Goal: Task Accomplishment & Management: Use online tool/utility

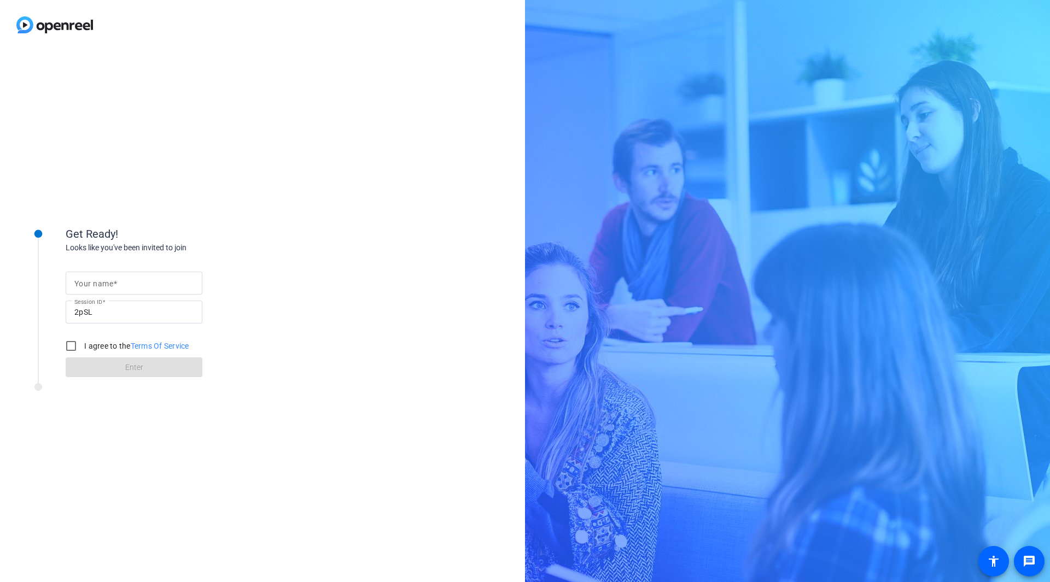
click at [138, 284] on input "Your name" at bounding box center [133, 283] width 119 height 13
type input "Dice"
click at [68, 343] on input "I agree to the Terms Of Service" at bounding box center [71, 346] width 22 height 22
checkbox input "true"
click at [83, 363] on span at bounding box center [134, 367] width 137 height 26
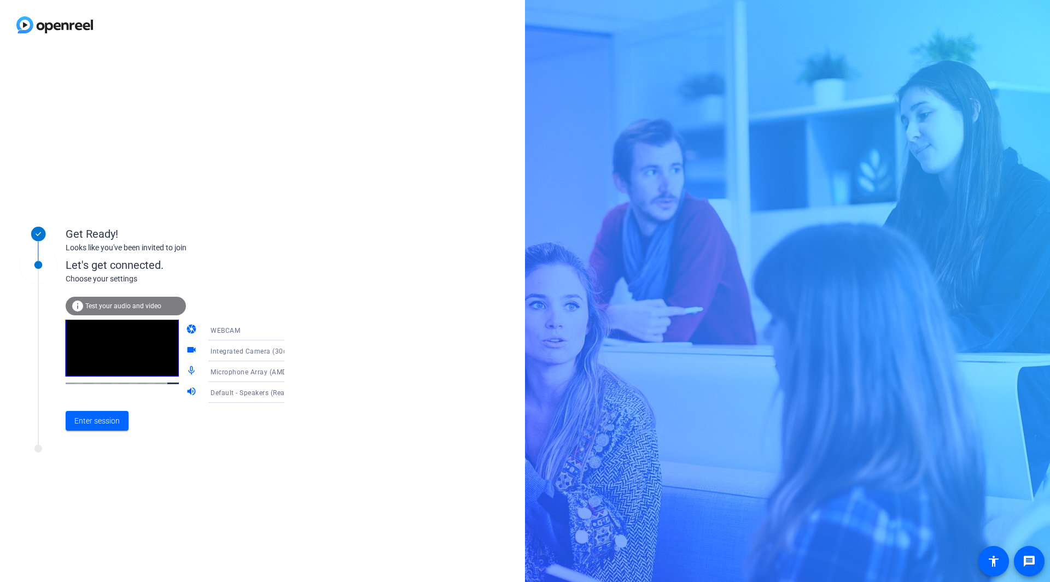
click at [127, 301] on div "info Test your audio and video" at bounding box center [126, 306] width 120 height 19
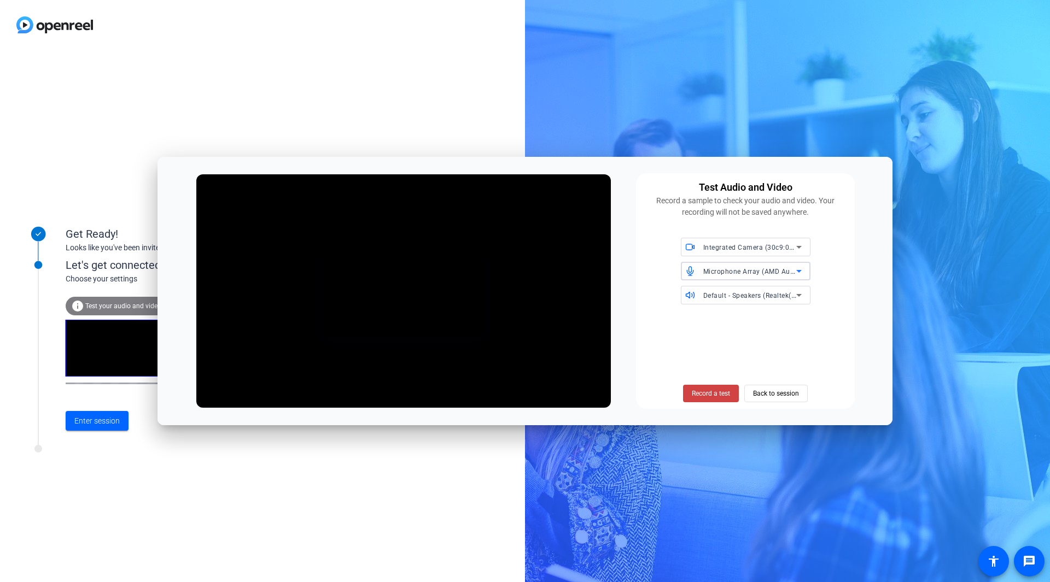
click at [763, 272] on span "Microphone Array (AMD Audio Device)" at bounding box center [764, 271] width 122 height 9
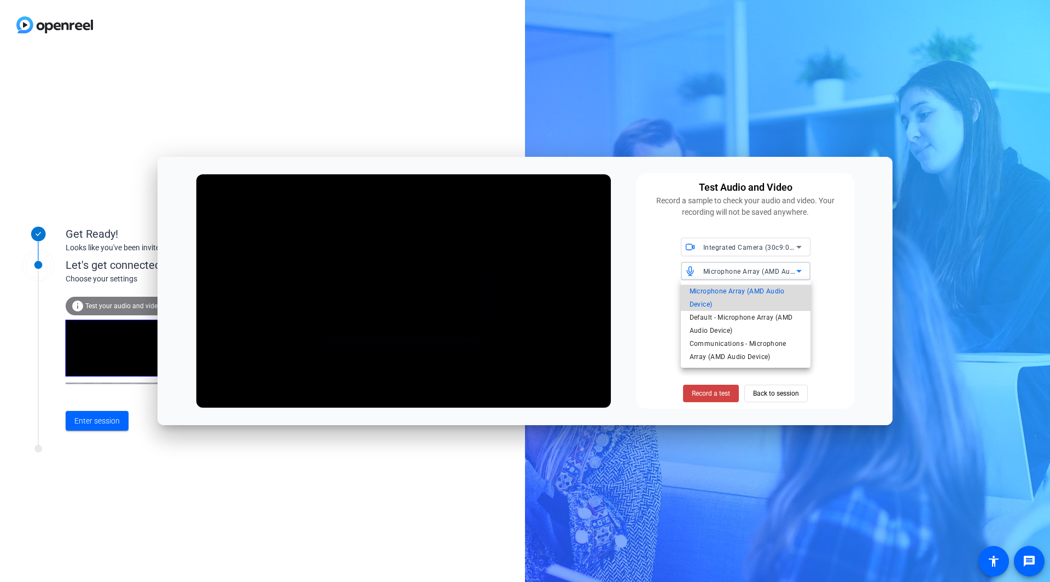
click at [746, 301] on span "Microphone Array (AMD Audio Device)" at bounding box center [745, 298] width 112 height 26
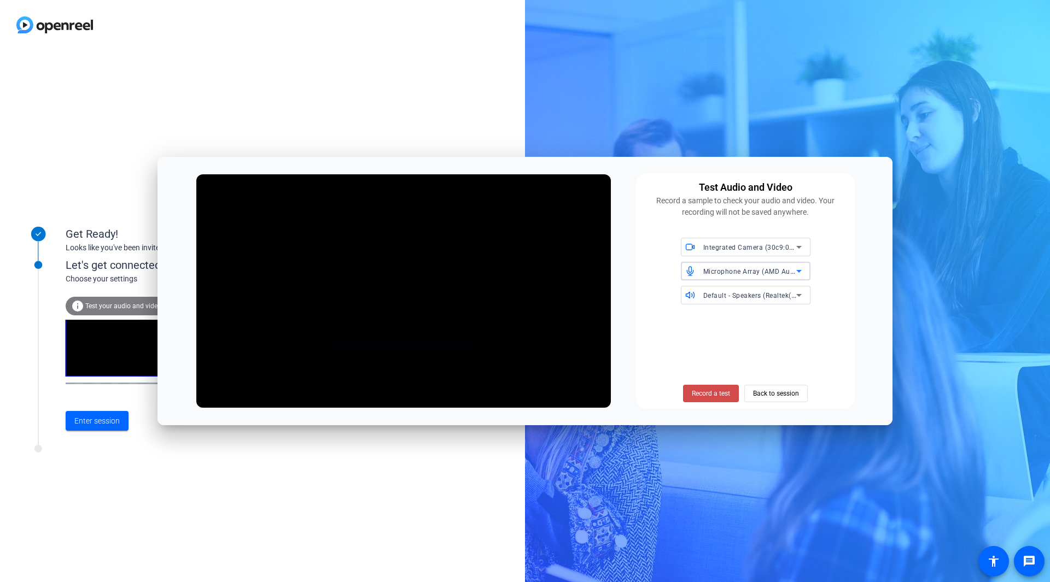
click at [699, 397] on span "Record a test" at bounding box center [710, 394] width 38 height 10
click at [699, 397] on span "Stop Testing (3s)" at bounding box center [711, 394] width 50 height 10
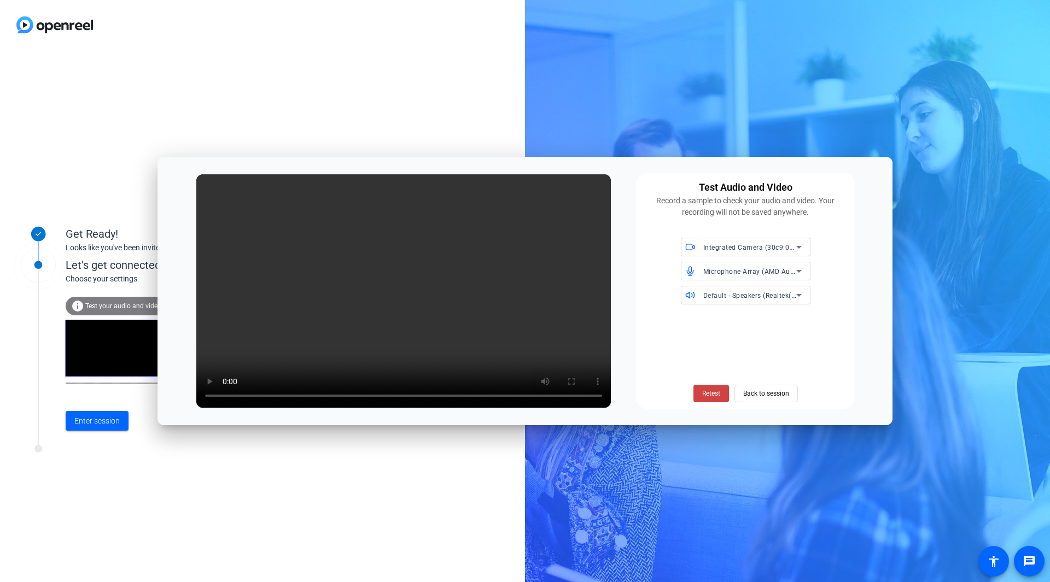
click at [793, 299] on icon at bounding box center [798, 295] width 13 height 13
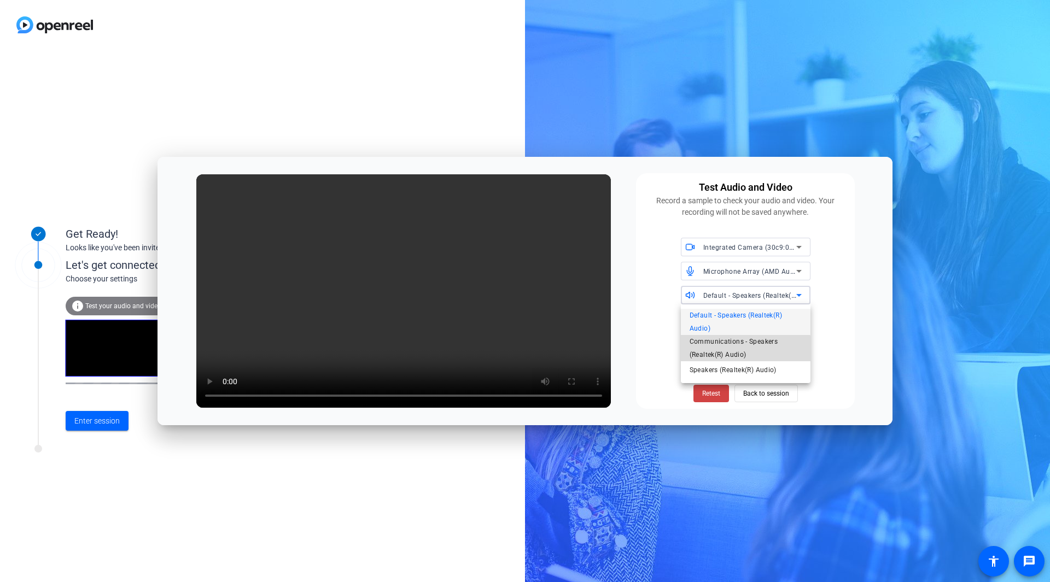
click at [743, 353] on span "Communications - Speakers (Realtek(R) Audio)" at bounding box center [745, 348] width 112 height 26
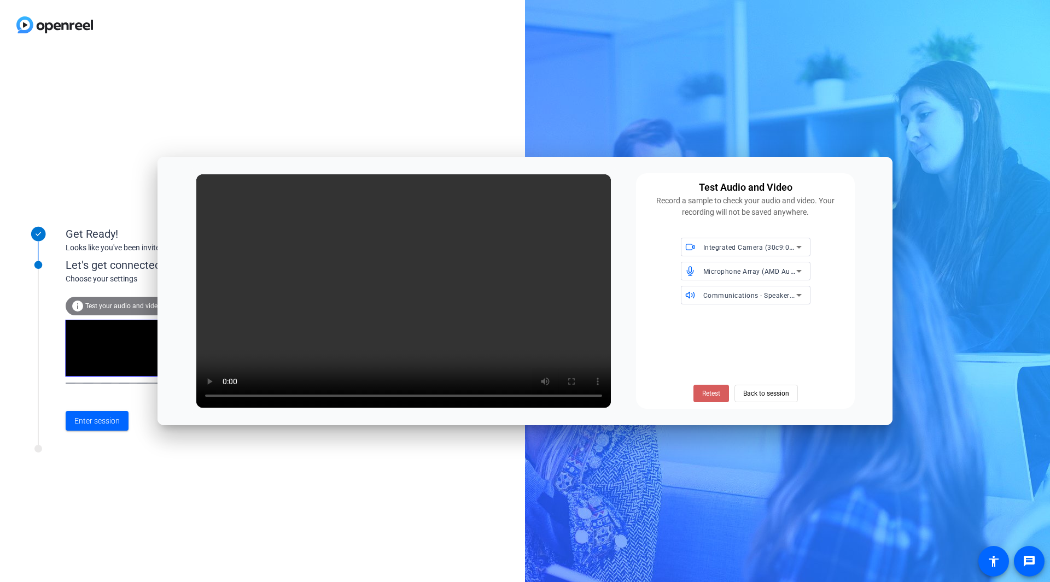
click at [708, 390] on span "Retest" at bounding box center [711, 394] width 18 height 10
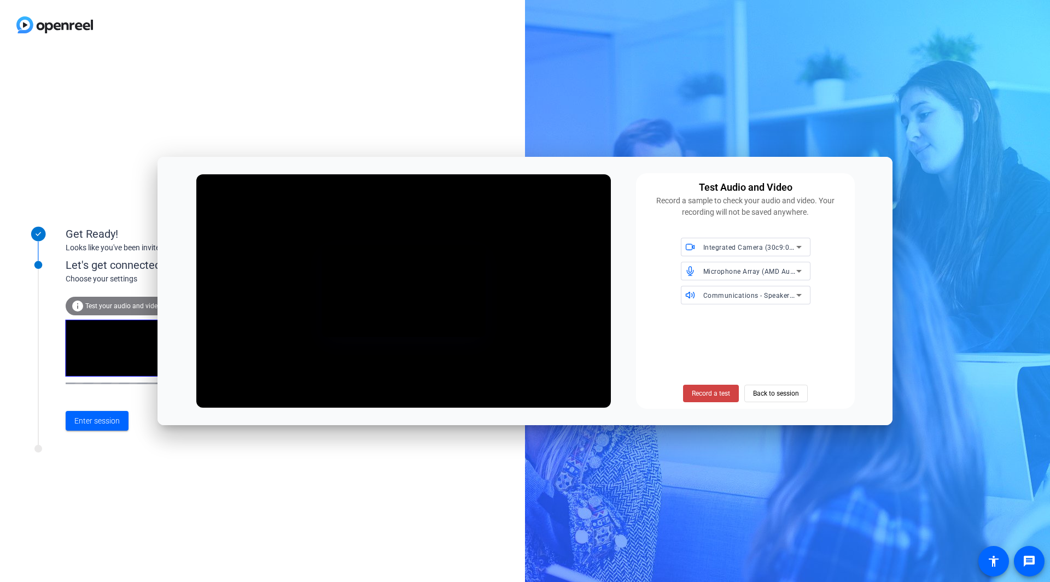
click at [708, 390] on span "Record a test" at bounding box center [710, 394] width 38 height 10
click at [708, 390] on span "Stop Testing (3s)" at bounding box center [711, 394] width 50 height 10
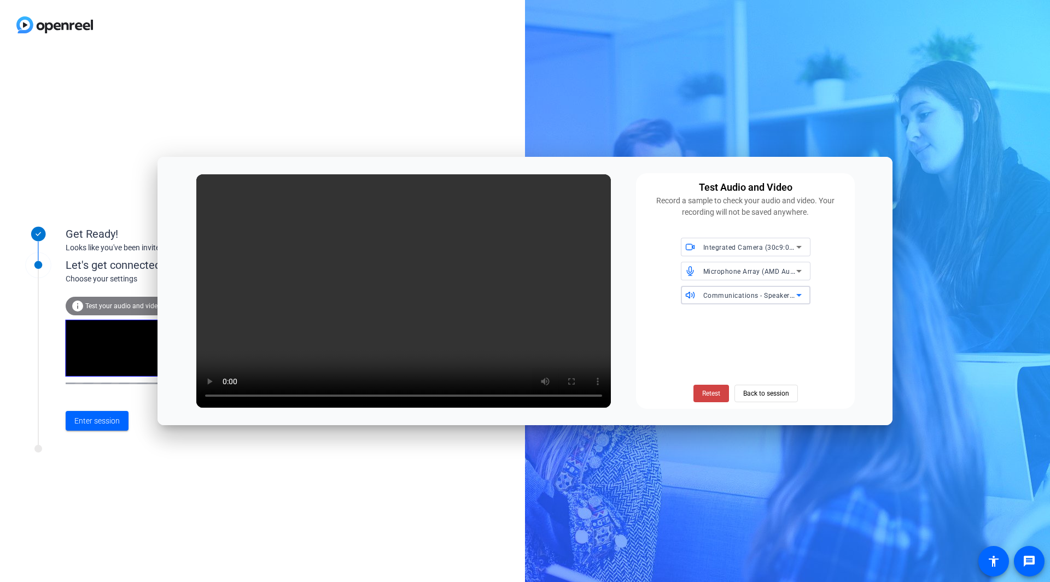
click at [762, 293] on span "Communications - Speakers (Realtek(R) Audio)" at bounding box center [778, 295] width 150 height 9
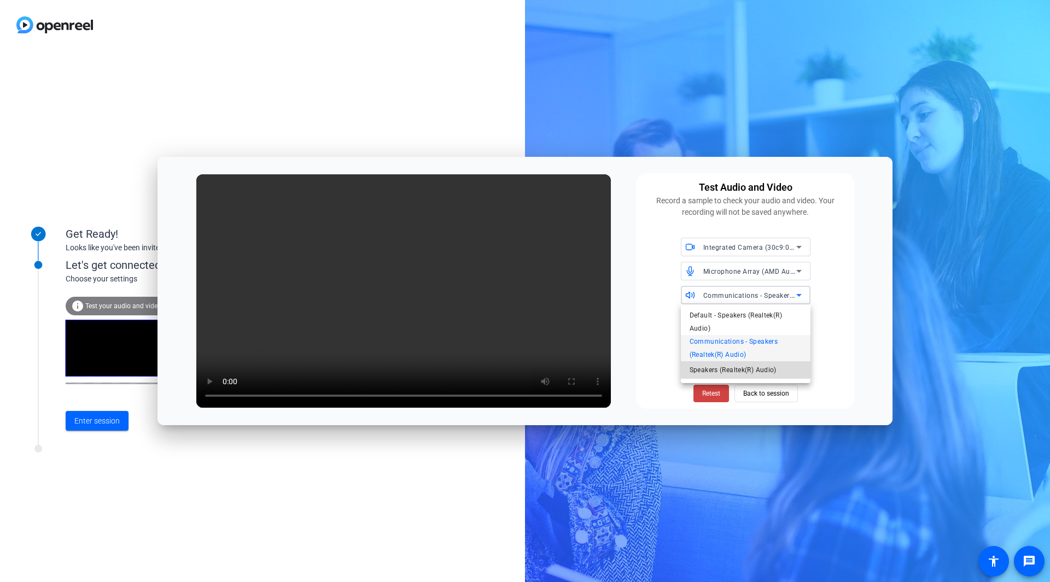
click at [725, 367] on span "Speakers (Realtek(R) Audio)" at bounding box center [732, 370] width 87 height 13
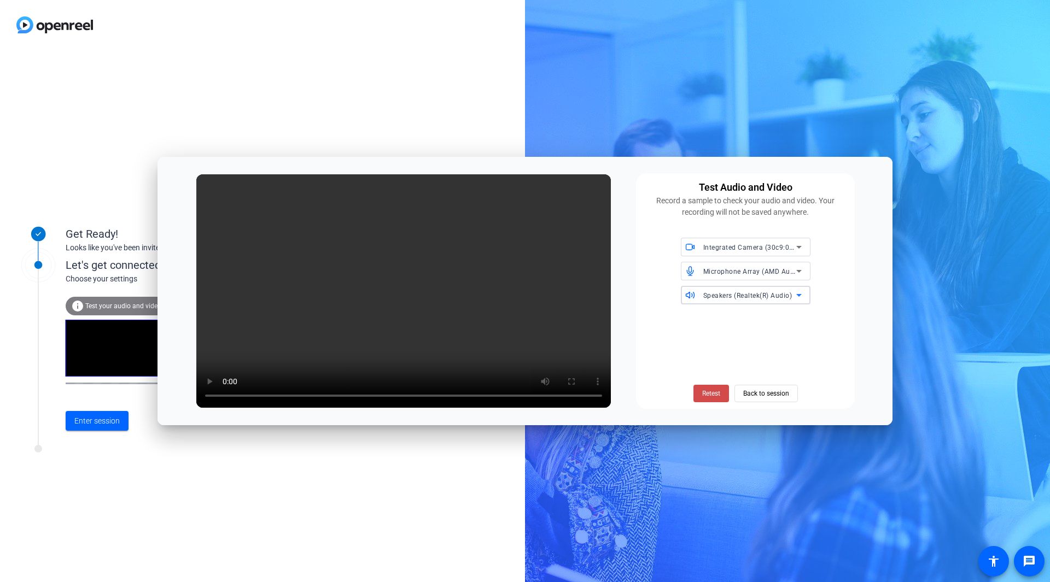
click at [713, 394] on span "Retest" at bounding box center [711, 394] width 18 height 10
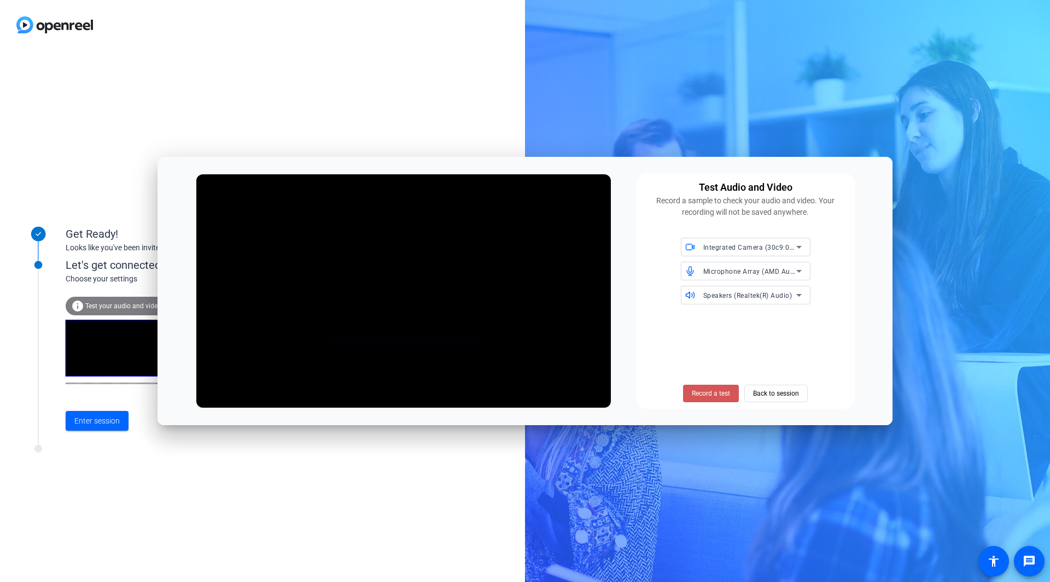
click at [713, 394] on span "Record a test" at bounding box center [710, 394] width 38 height 10
click at [713, 394] on span "Stop Testing (5s)" at bounding box center [711, 394] width 50 height 10
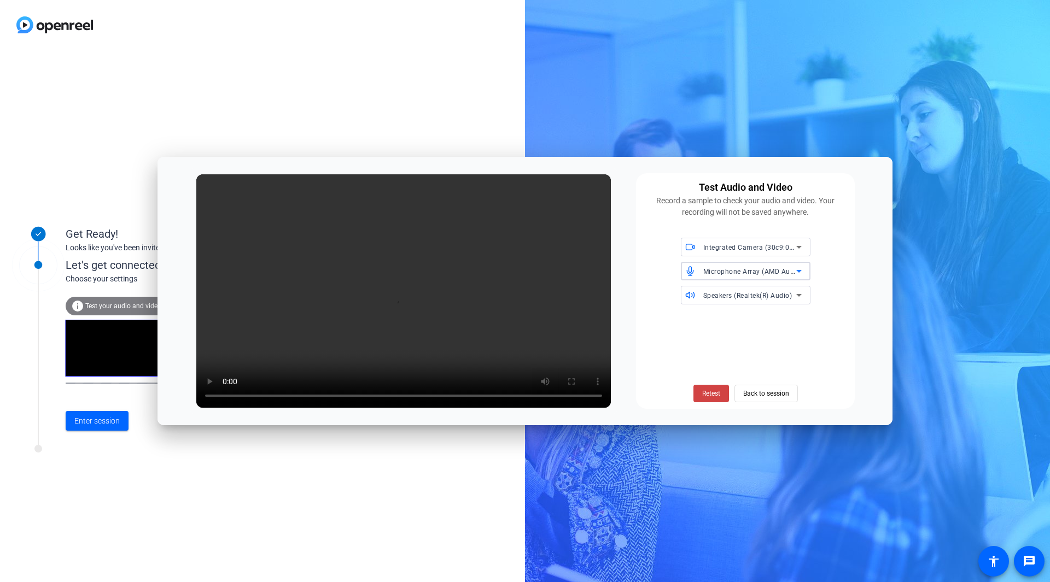
click at [798, 272] on icon at bounding box center [798, 271] width 5 height 3
click at [798, 272] on div at bounding box center [525, 291] width 1050 height 582
click at [663, 412] on div "Test Audio and Video Record a sample to check your audio and video. Your record…" at bounding box center [524, 291] width 735 height 268
click at [764, 395] on span "Back to session" at bounding box center [766, 393] width 46 height 21
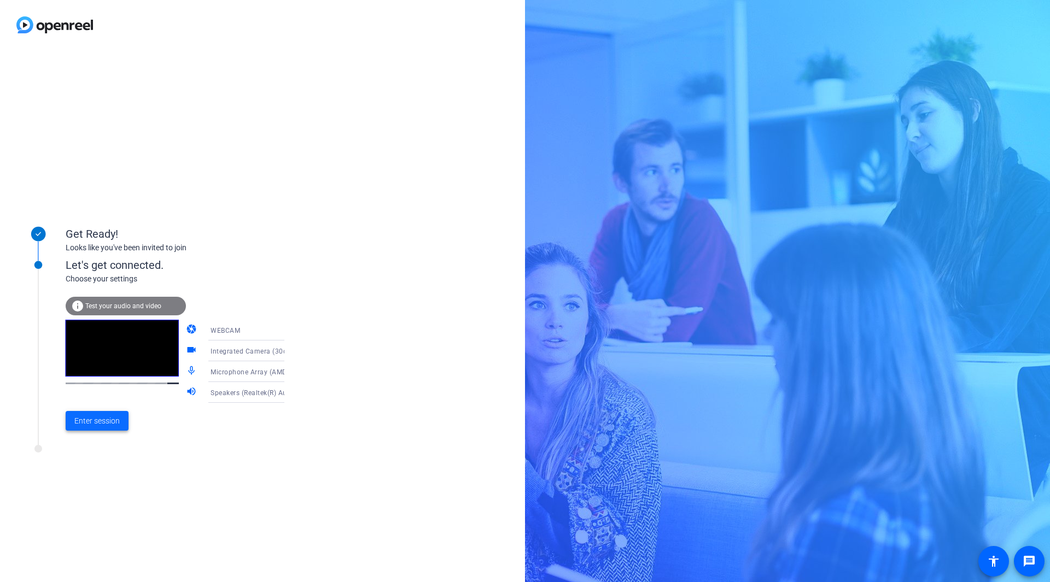
click at [107, 423] on span "Enter session" at bounding box center [96, 420] width 45 height 11
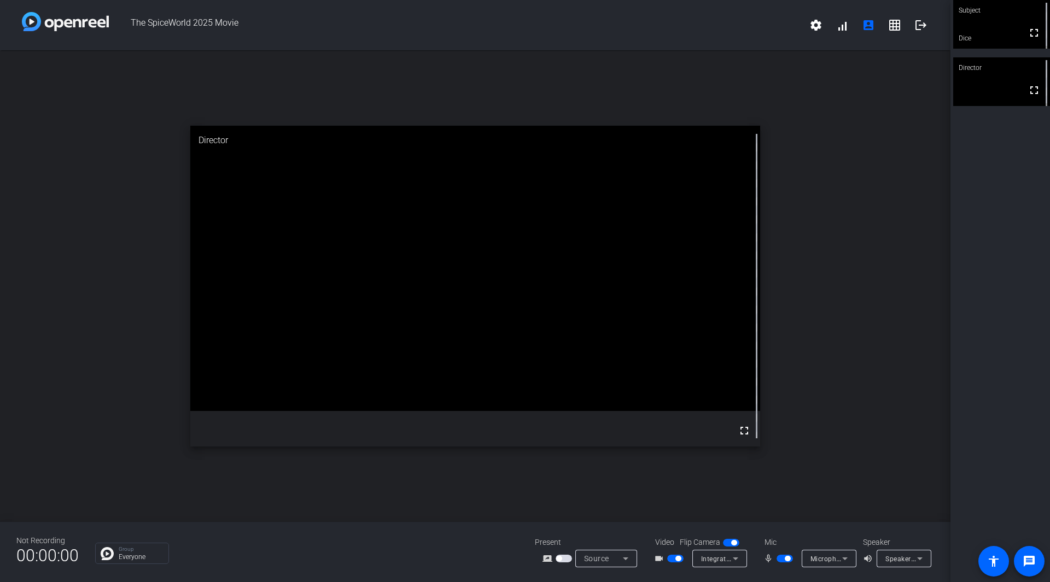
click at [296, 262] on video at bounding box center [475, 268] width 570 height 285
click at [259, 266] on video at bounding box center [475, 268] width 570 height 285
click at [284, 278] on video at bounding box center [475, 268] width 570 height 285
click at [87, 242] on div "open_in_new Director fullscreen" at bounding box center [475, 286] width 950 height 472
click at [333, 294] on video at bounding box center [475, 268] width 570 height 285
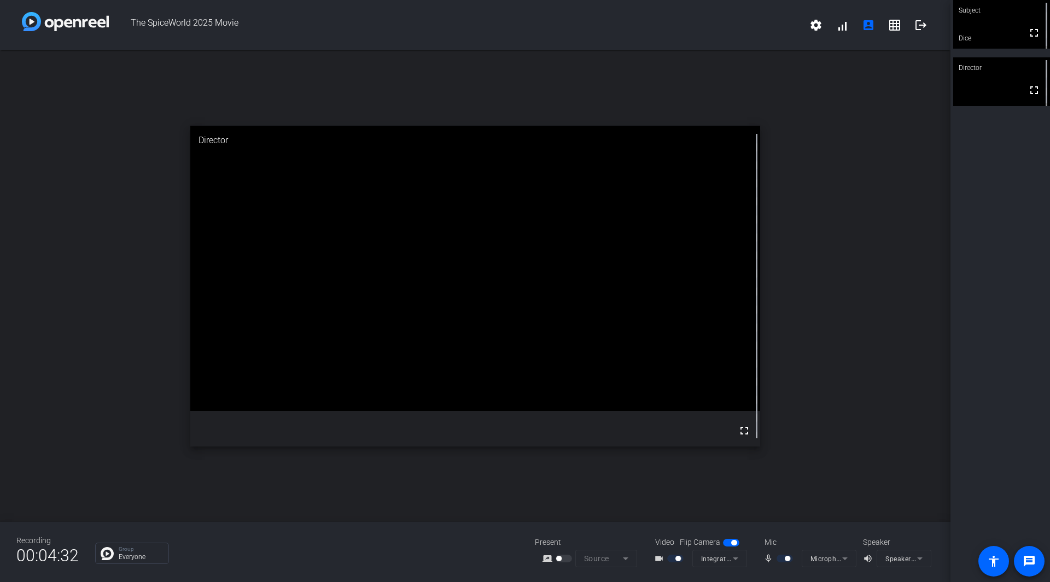
click at [130, 342] on div "open_in_new Director fullscreen" at bounding box center [475, 286] width 950 height 472
drag, startPoint x: 130, startPoint y: 342, endPoint x: 141, endPoint y: 293, distance: 50.5
click at [141, 293] on div "open_in_new Director fullscreen" at bounding box center [475, 286] width 950 height 472
click at [241, 380] on video at bounding box center [475, 268] width 570 height 285
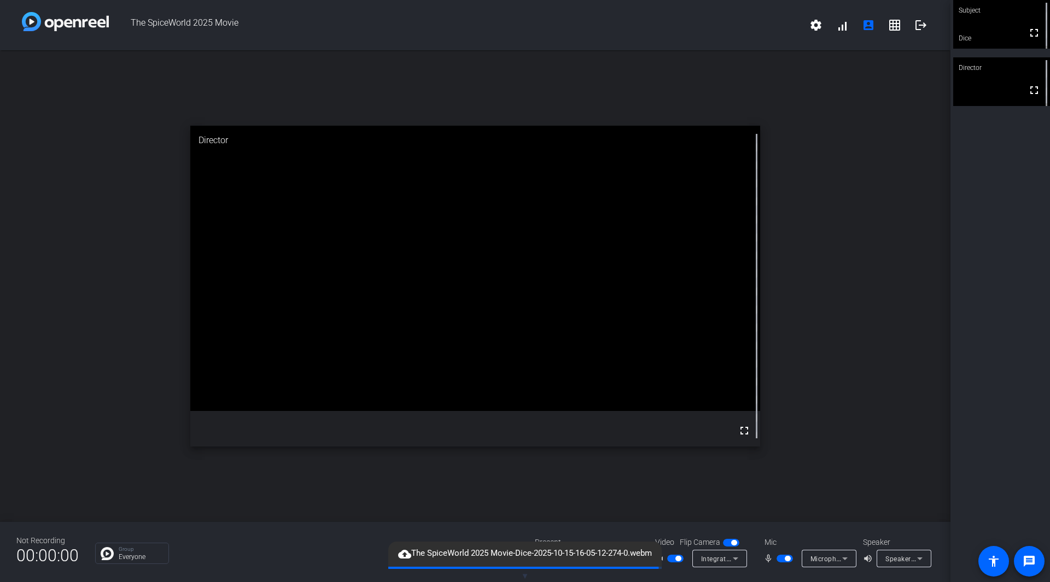
click at [203, 307] on video at bounding box center [475, 268] width 570 height 285
